Goal: Task Accomplishment & Management: Use online tool/utility

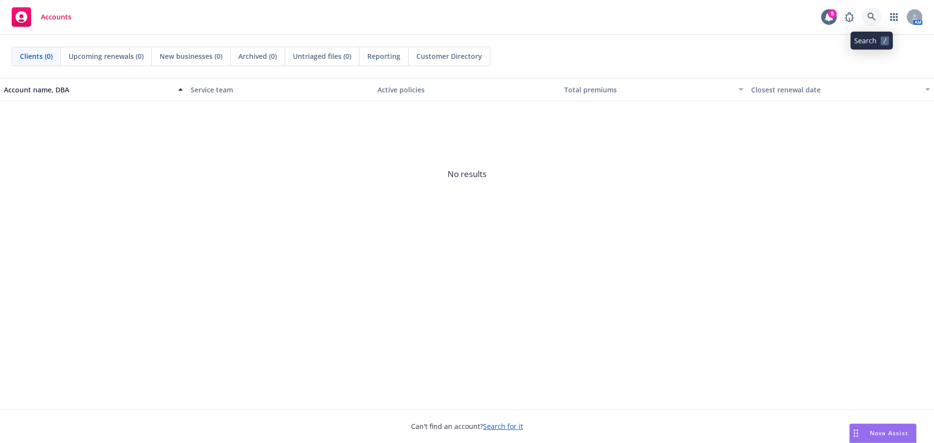
click at [871, 16] on icon at bounding box center [872, 17] width 9 height 9
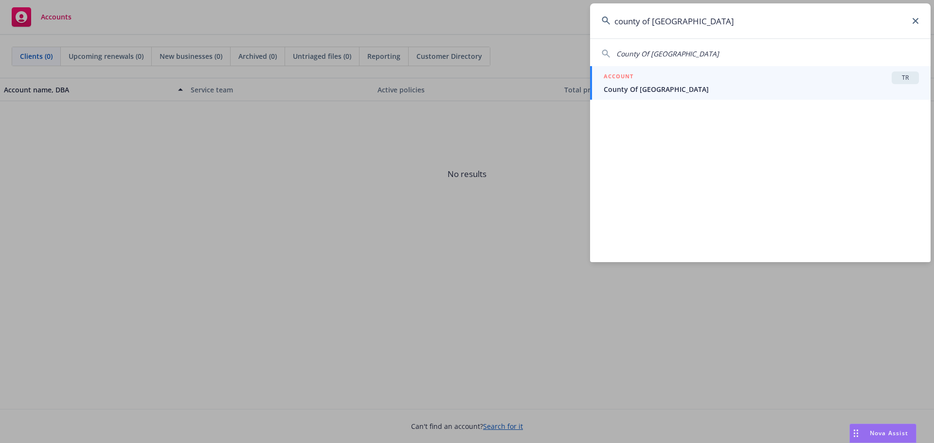
type input "county of alameda"
click at [869, 80] on div "ACCOUNT TR" at bounding box center [761, 78] width 315 height 13
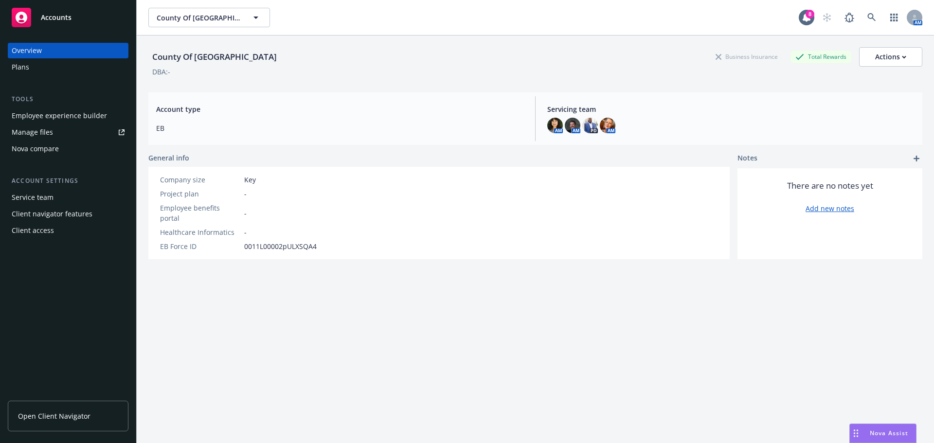
click at [45, 231] on div "Client access" at bounding box center [33, 231] width 42 height 16
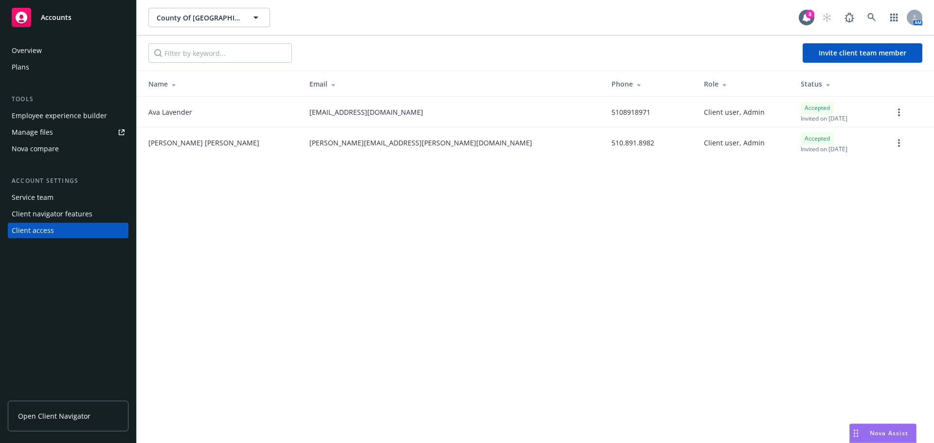
click at [52, 414] on span "Open Client Navigator" at bounding box center [54, 416] width 73 height 10
